Goal: Obtain resource: Obtain resource

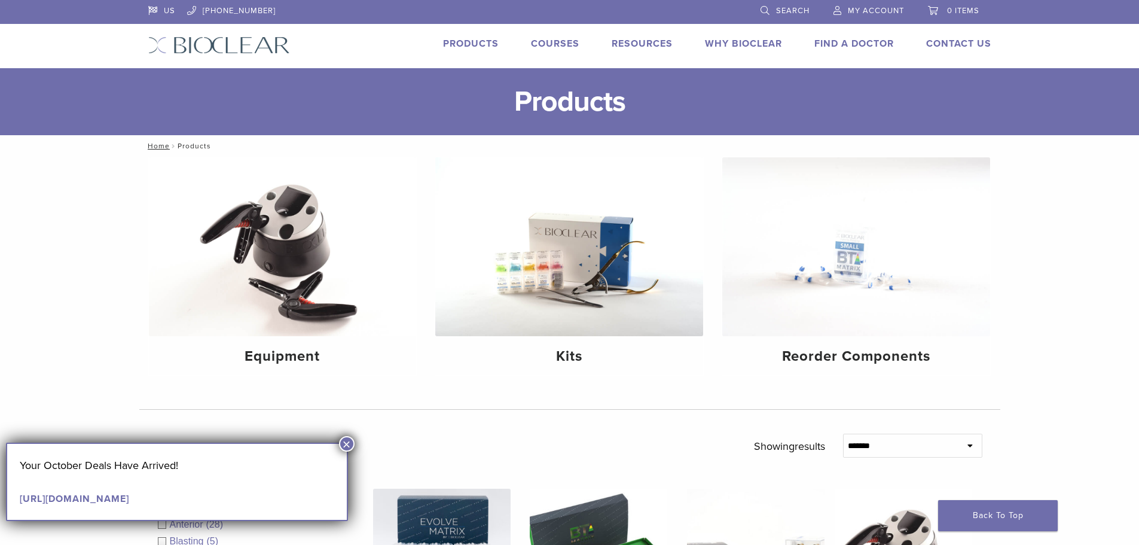
click at [478, 46] on link "Products" at bounding box center [471, 44] width 56 height 12
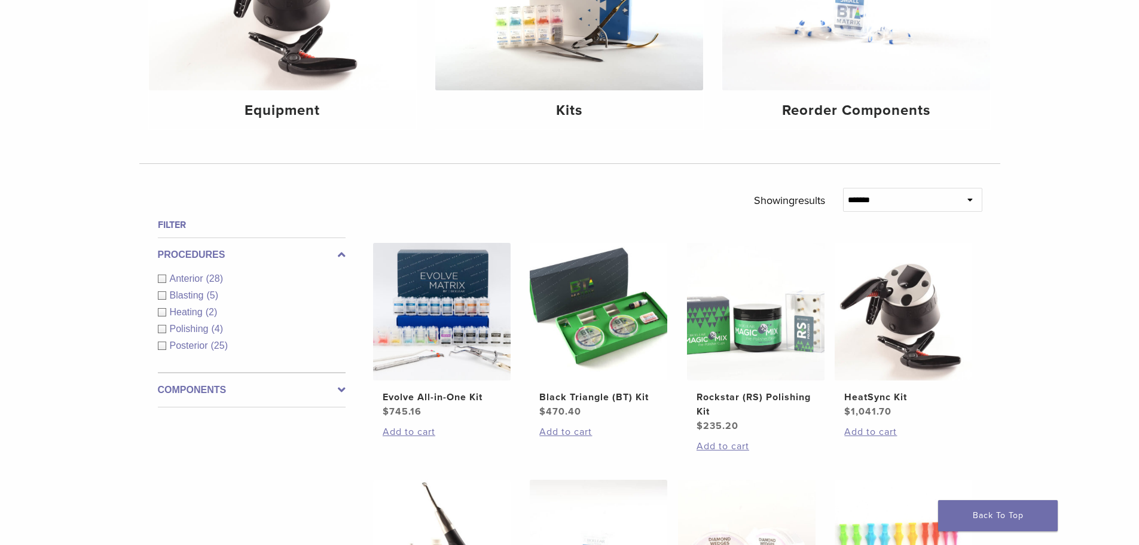
scroll to position [179, 0]
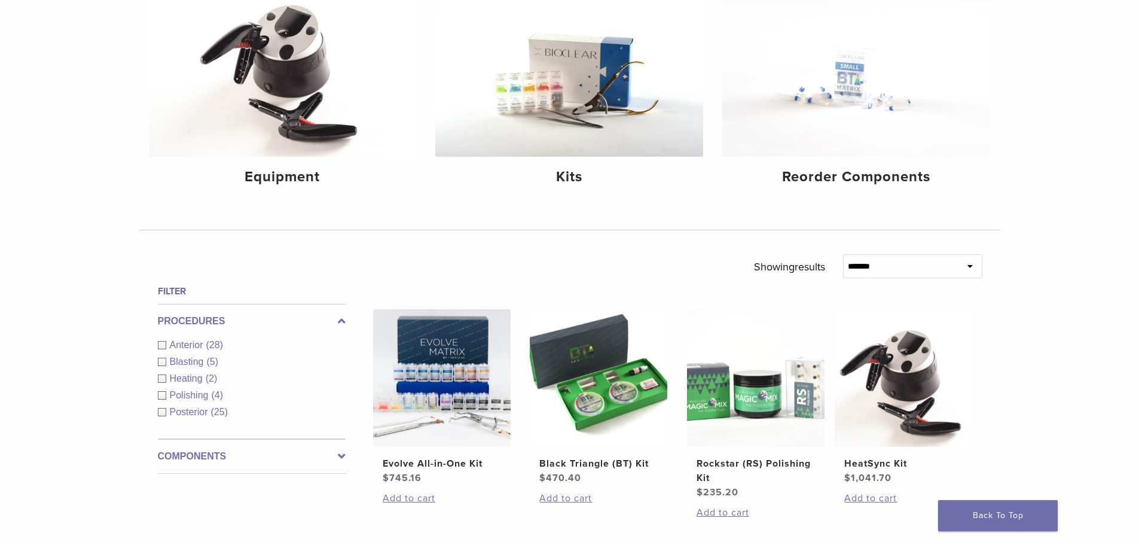
click at [158, 343] on div "Anterior (28)" at bounding box center [252, 345] width 188 height 14
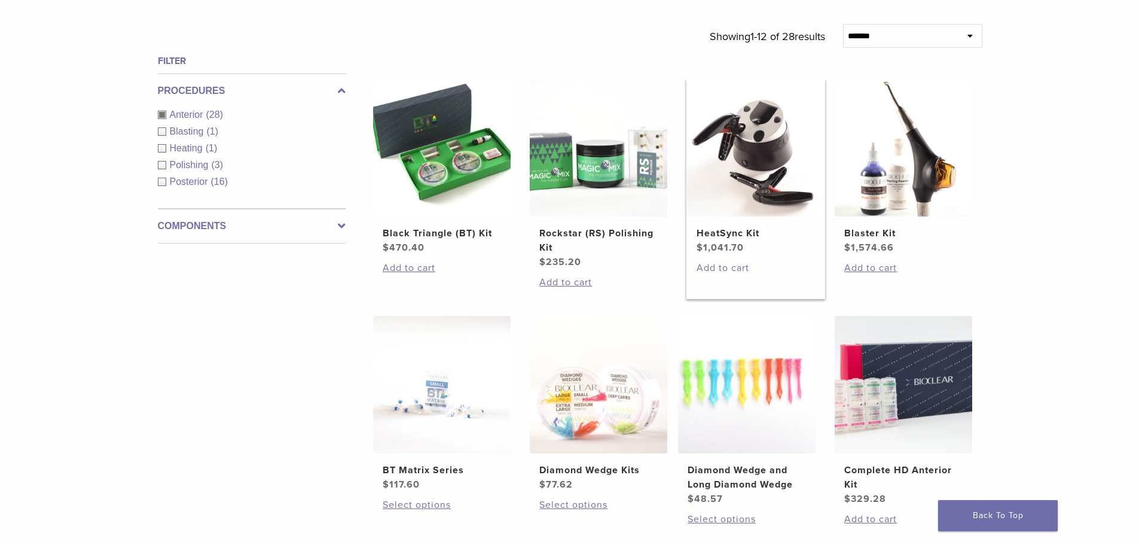
scroll to position [419, 0]
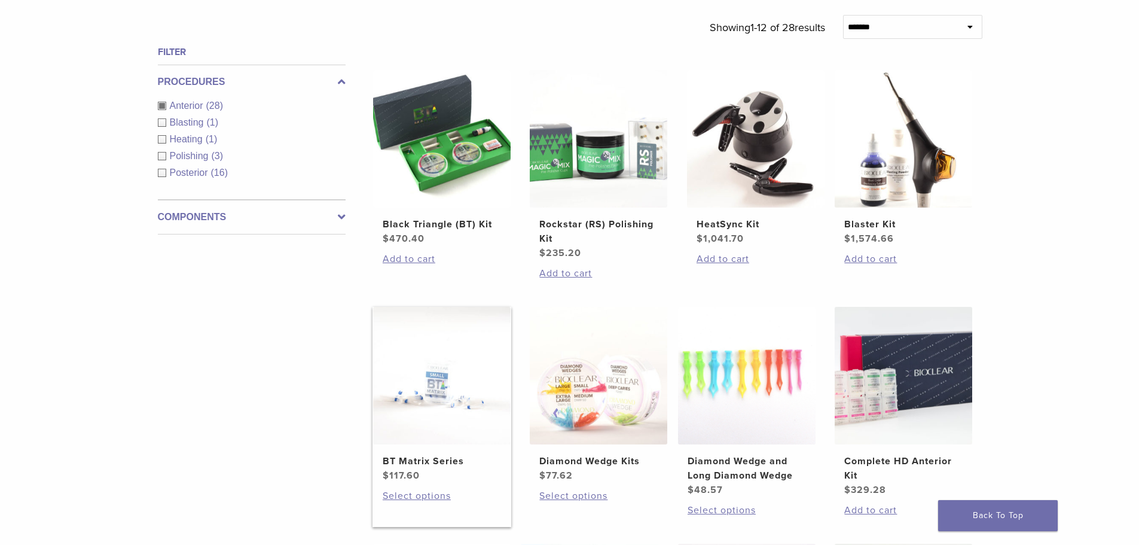
click at [440, 461] on h2 "BT Matrix Series" at bounding box center [442, 461] width 118 height 14
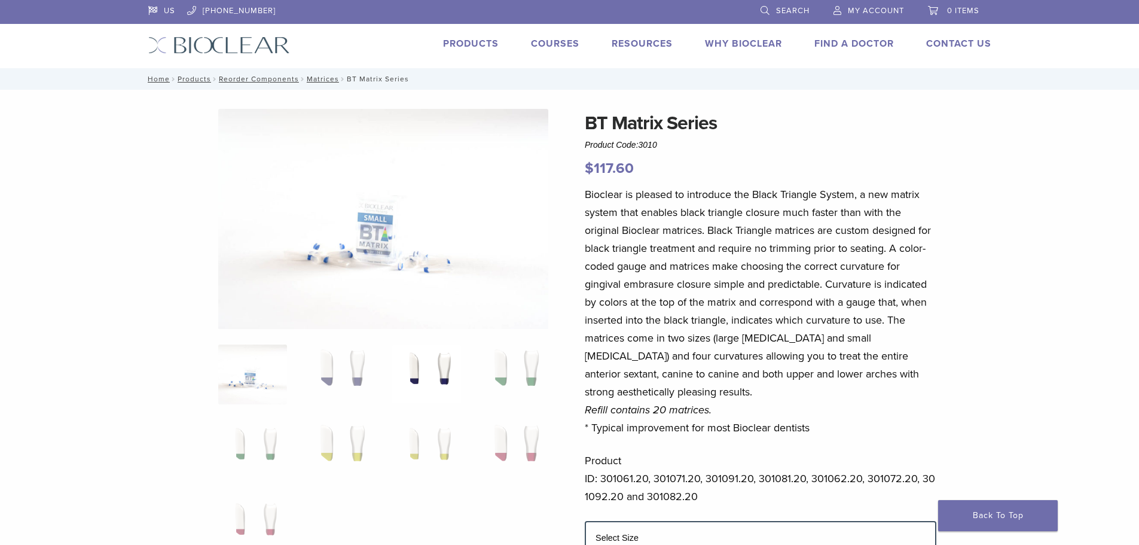
scroll to position [60, 0]
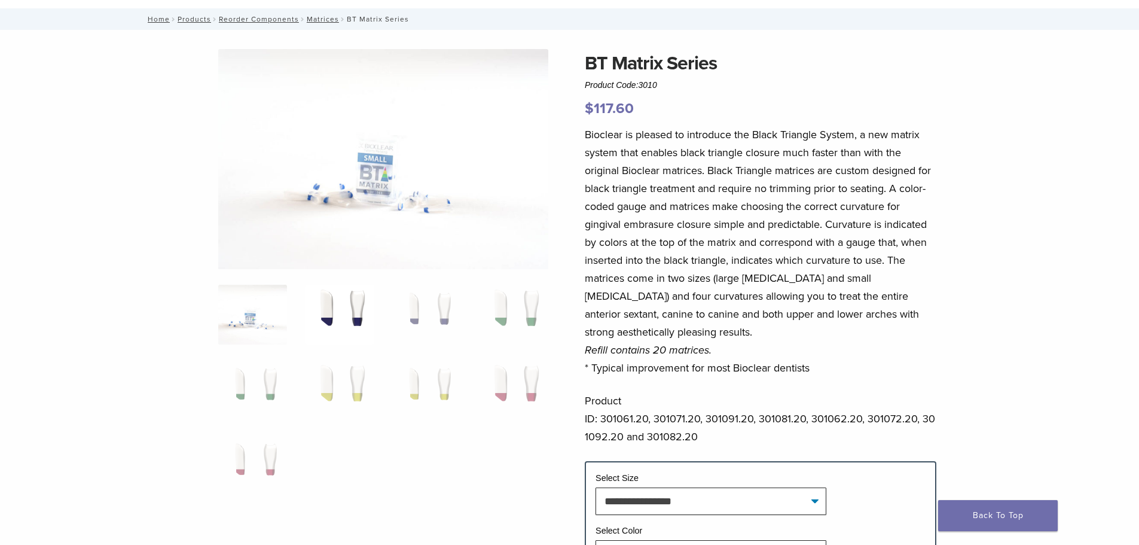
click at [361, 318] on img at bounding box center [339, 315] width 69 height 60
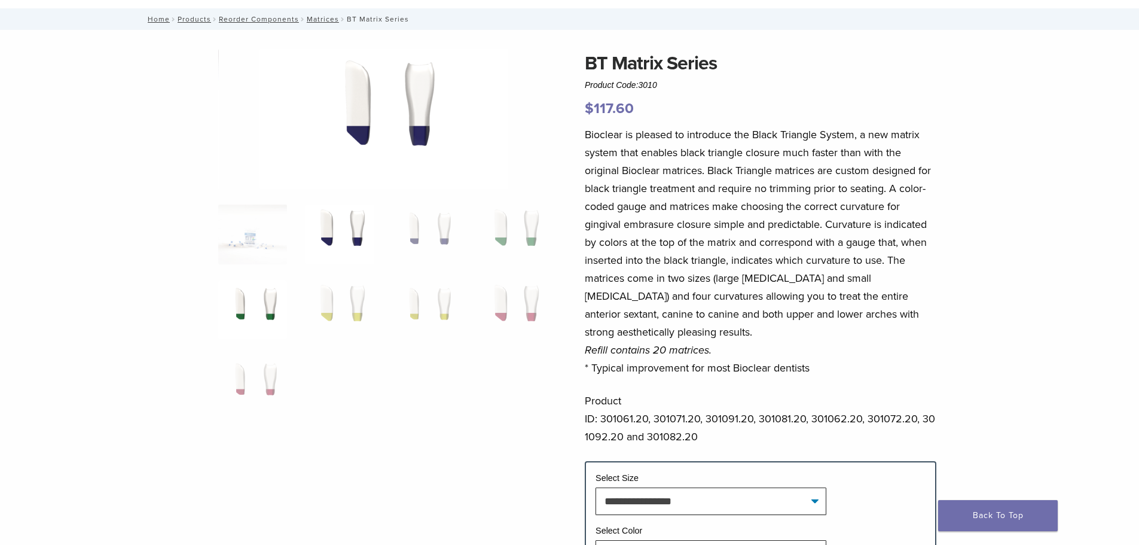
click at [274, 305] on img at bounding box center [252, 310] width 69 height 60
click at [355, 303] on img at bounding box center [339, 310] width 69 height 60
click at [350, 231] on img at bounding box center [339, 235] width 69 height 60
click at [426, 232] on img at bounding box center [426, 235] width 69 height 60
click at [522, 230] on img at bounding box center [513, 235] width 69 height 60
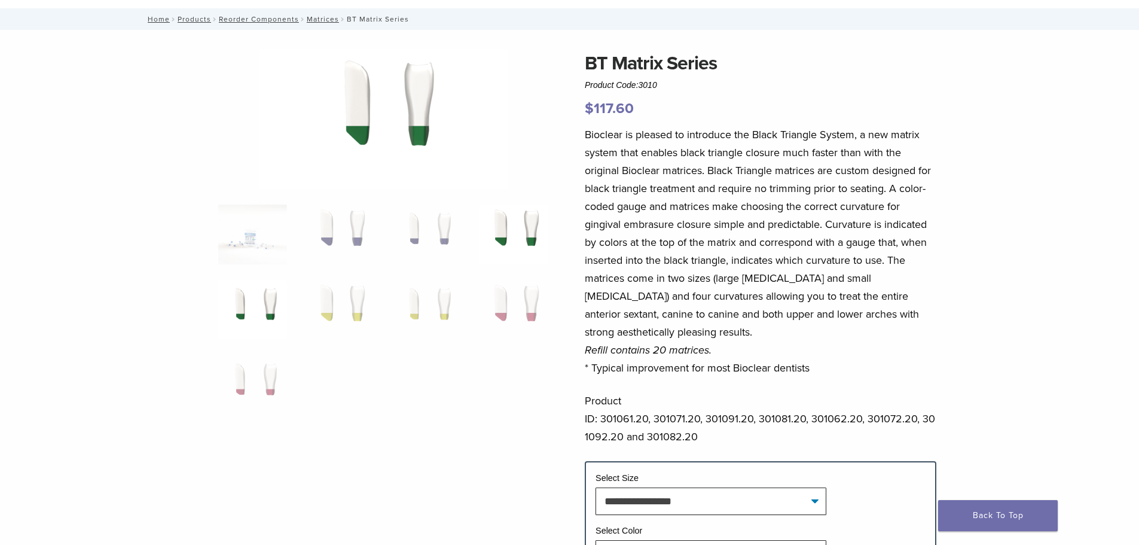
click at [269, 310] on img at bounding box center [252, 310] width 69 height 60
click at [324, 292] on img at bounding box center [339, 310] width 69 height 60
click at [413, 304] on img at bounding box center [426, 310] width 69 height 60
click at [496, 298] on img at bounding box center [513, 310] width 69 height 60
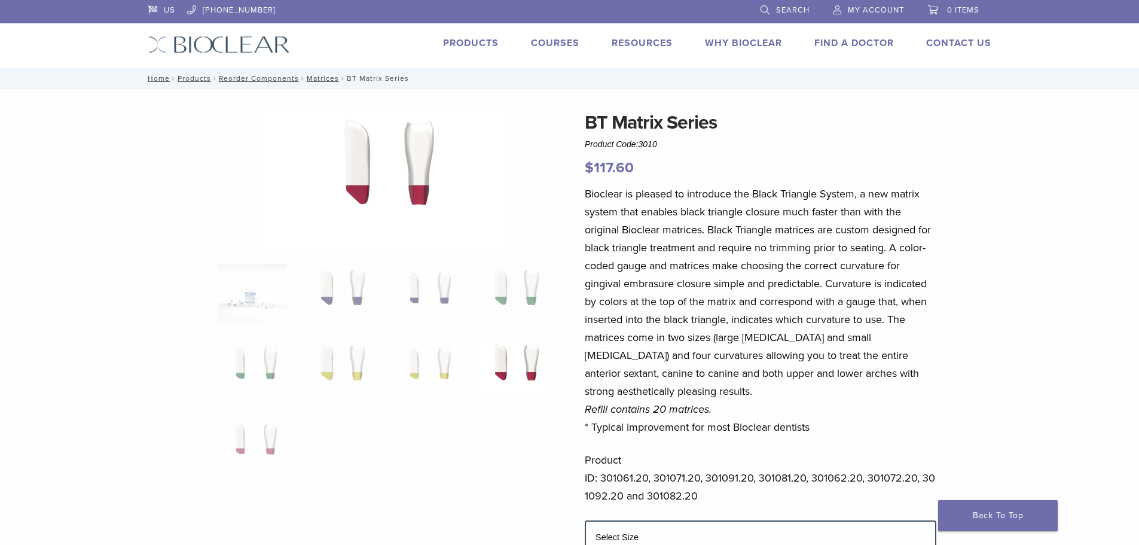
scroll to position [0, 0]
click at [751, 43] on link "Why Bioclear" at bounding box center [743, 44] width 77 height 12
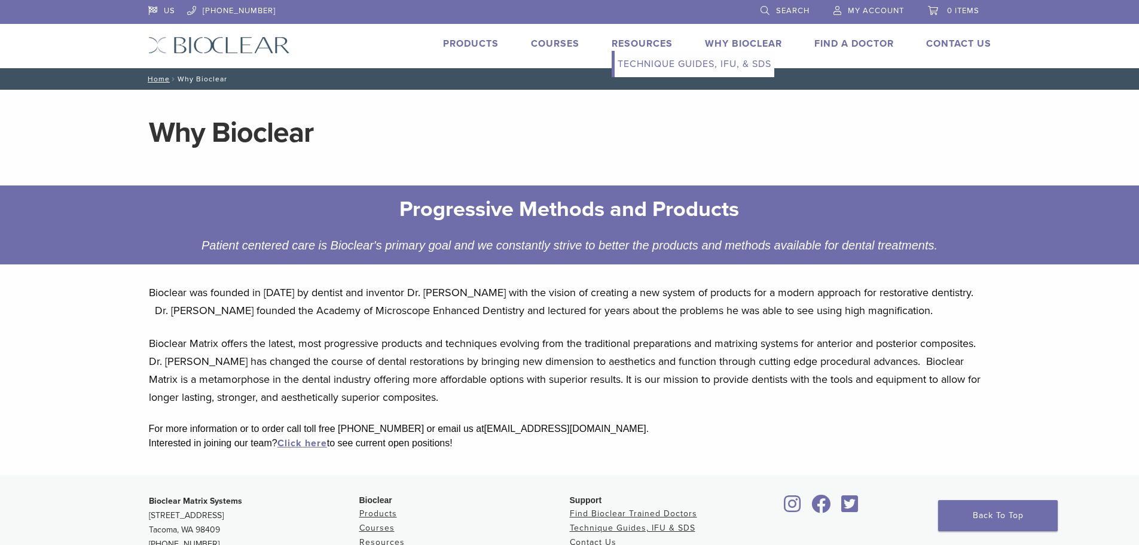
click at [656, 61] on link "Technique Guides, IFU, & SDS" at bounding box center [695, 64] width 160 height 26
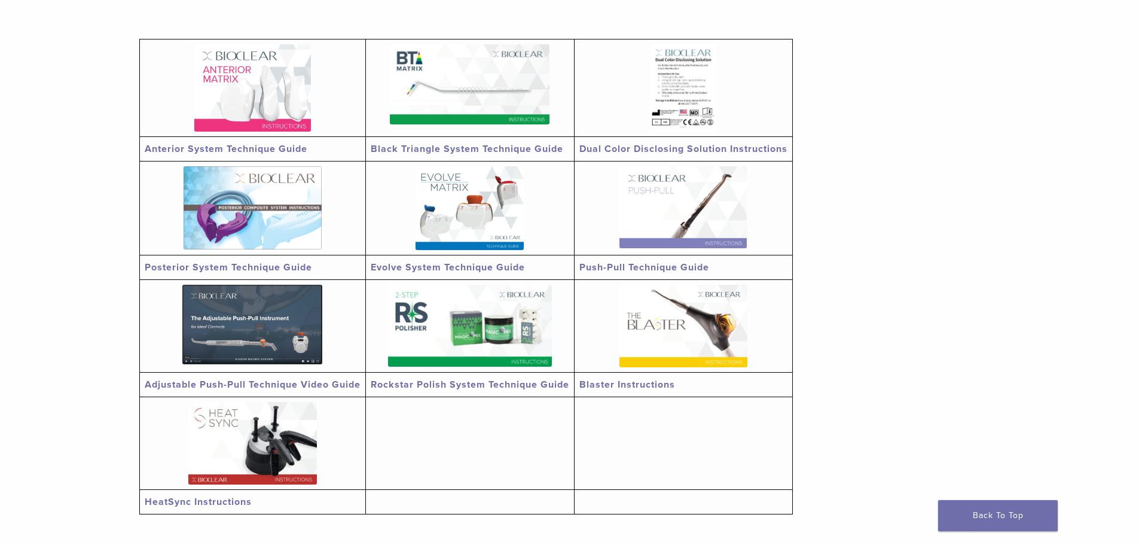
scroll to position [239, 0]
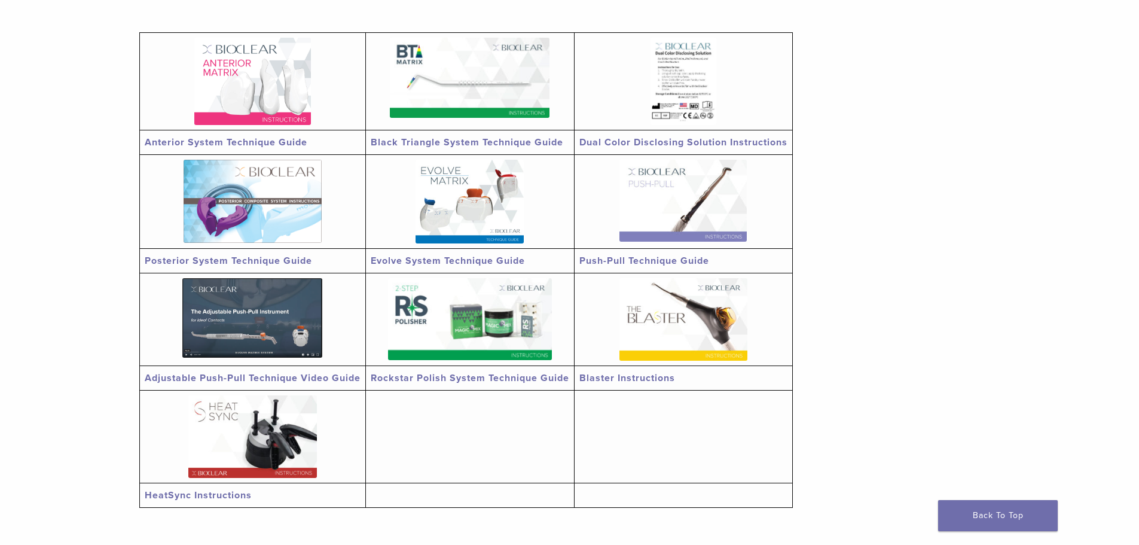
click at [251, 139] on link "Anterior System Technique Guide" at bounding box center [226, 142] width 163 height 12
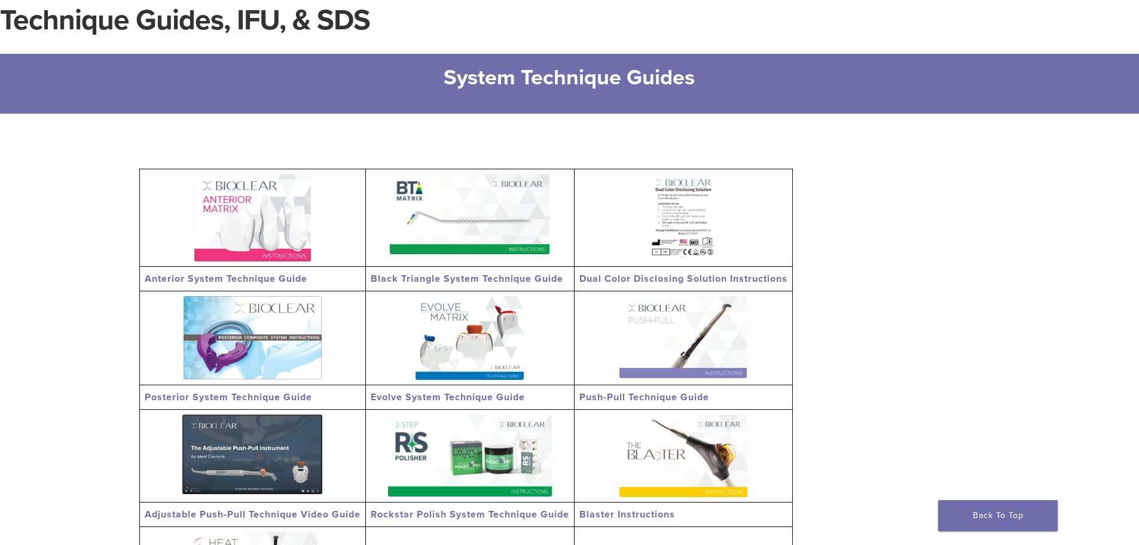
scroll to position [60, 0]
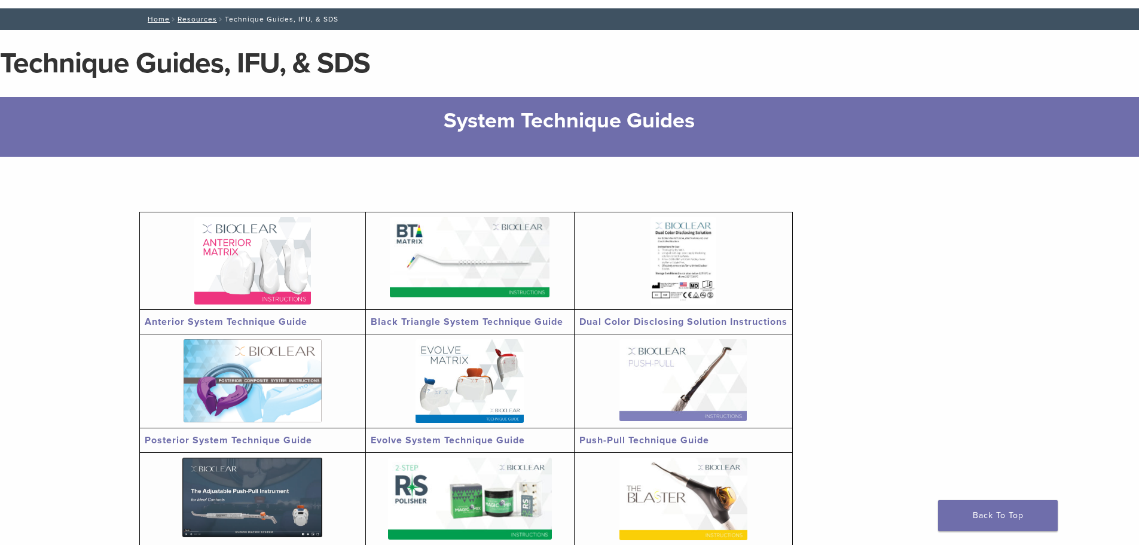
click at [254, 323] on link "Anterior System Technique Guide" at bounding box center [226, 322] width 163 height 12
